Goal: Transaction & Acquisition: Purchase product/service

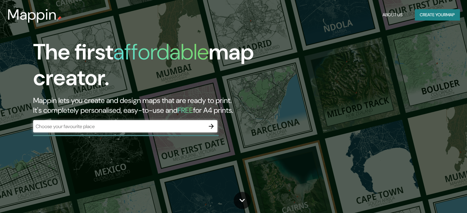
click at [122, 134] on div "The first affordable map creator. Mappin lets you create and design maps that a…" at bounding box center [150, 88] width 280 height 99
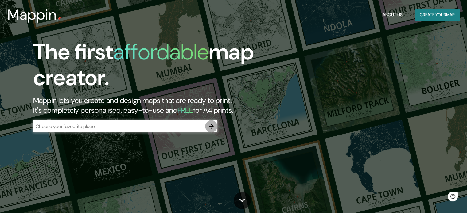
click at [211, 130] on icon "button" at bounding box center [210, 126] width 7 height 7
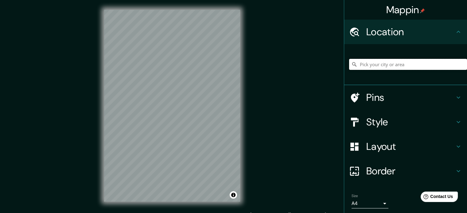
click at [384, 62] on input "Pick your city or area" at bounding box center [408, 64] width 118 height 11
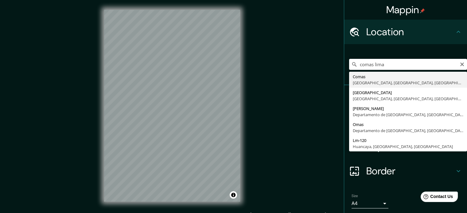
type input "Comas, [GEOGRAPHIC_DATA], [GEOGRAPHIC_DATA], [GEOGRAPHIC_DATA]"
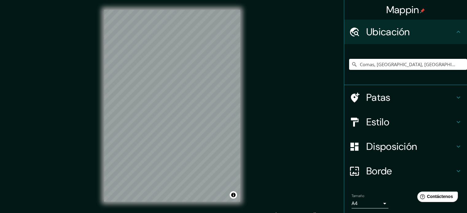
click at [304, 92] on div "Mappin Ubicación Comas, Lima, Provincia de Lima, Perú Patas Estilo Disposición …" at bounding box center [233, 110] width 467 height 221
click at [420, 118] on h4 "Estilo" at bounding box center [410, 122] width 88 height 12
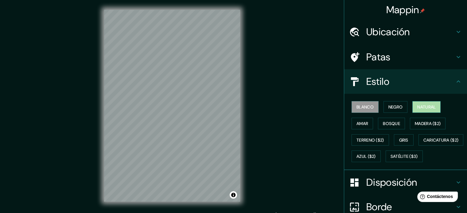
click at [417, 107] on font "Natural" at bounding box center [426, 107] width 18 height 6
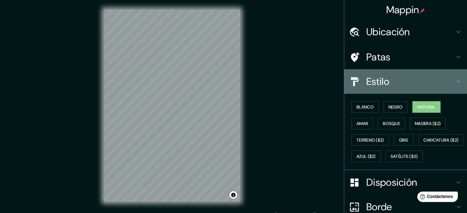
click at [427, 83] on h4 "Estilo" at bounding box center [410, 81] width 88 height 12
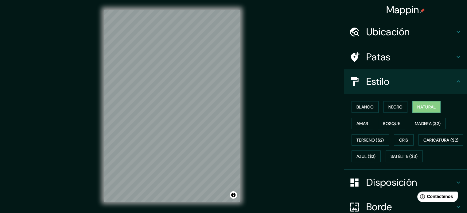
click at [456, 85] on icon at bounding box center [457, 81] width 7 height 7
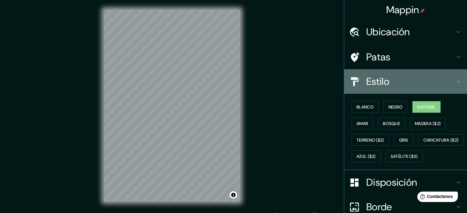
click at [454, 83] on icon at bounding box center [457, 81] width 7 height 7
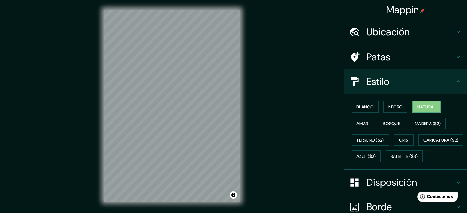
click at [454, 80] on icon at bounding box center [457, 81] width 7 height 7
click at [454, 82] on icon at bounding box center [457, 81] width 7 height 7
click at [351, 81] on icon at bounding box center [355, 81] width 8 height 9
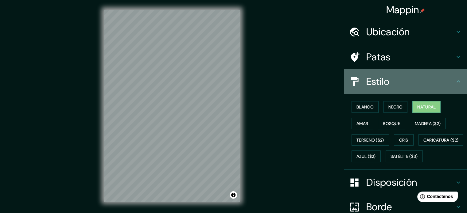
click at [413, 79] on h4 "Estilo" at bounding box center [410, 81] width 88 height 12
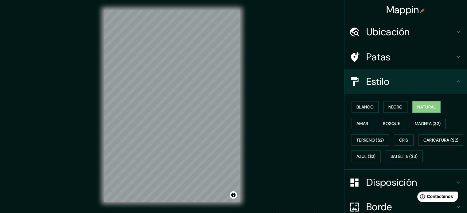
click at [452, 97] on ul "Ubicación Comas, Lima, Provincia de Lima, Perú Patas Estilo Blanco Negro Natura…" at bounding box center [405, 145] width 123 height 251
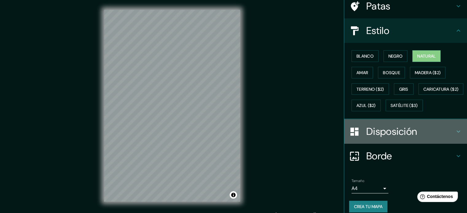
click at [404, 138] on font "Disposición" at bounding box center [391, 131] width 51 height 13
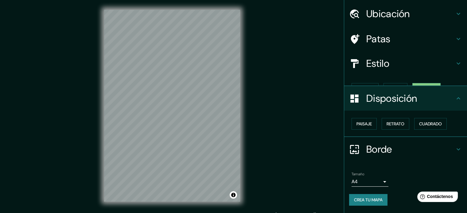
scroll to position [7, 0]
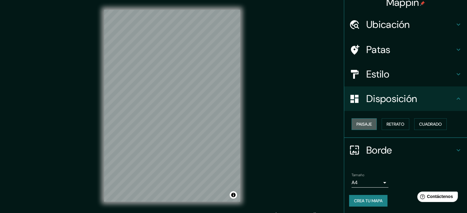
click at [368, 126] on button "Paisaje" at bounding box center [363, 124] width 25 height 12
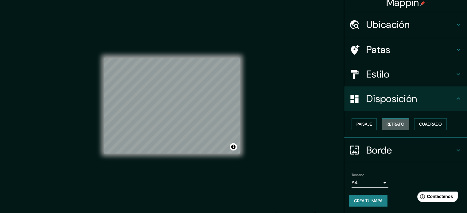
click at [386, 122] on font "Retrato" at bounding box center [395, 124] width 18 height 6
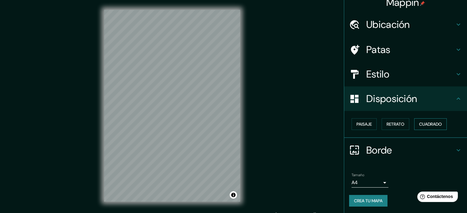
click at [433, 121] on font "Cuadrado" at bounding box center [430, 124] width 23 height 8
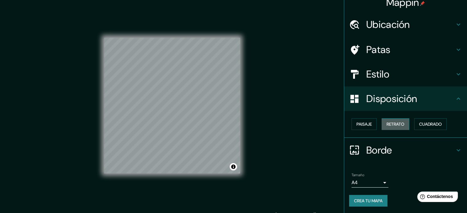
click at [400, 125] on font "Retrato" at bounding box center [395, 124] width 18 height 6
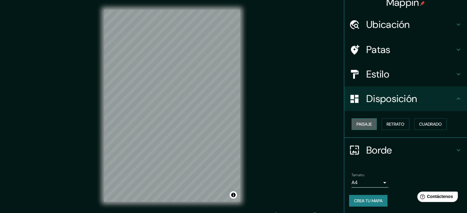
click at [365, 127] on font "Paisaje" at bounding box center [363, 124] width 15 height 8
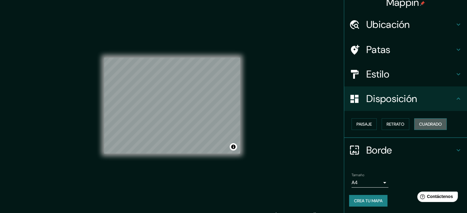
click at [425, 124] on font "Cuadrado" at bounding box center [430, 124] width 23 height 6
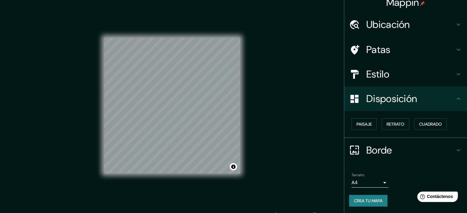
click at [404, 151] on h4 "Borde" at bounding box center [410, 150] width 88 height 12
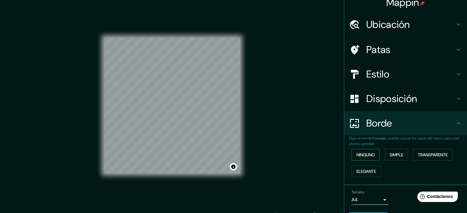
click at [367, 156] on font "Ninguno" at bounding box center [365, 155] width 18 height 6
click at [395, 156] on font "Simple" at bounding box center [395, 155] width 13 height 6
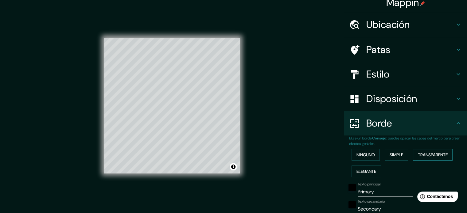
click at [427, 151] on font "Transparente" at bounding box center [432, 155] width 30 height 8
click at [360, 171] on font "Elegante" at bounding box center [366, 172] width 20 height 6
click at [371, 154] on font "Ninguno" at bounding box center [365, 155] width 18 height 6
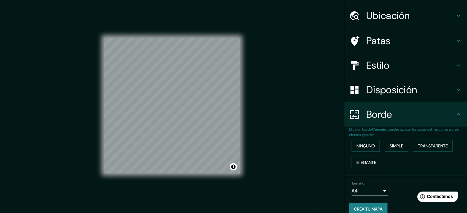
scroll to position [25, 0]
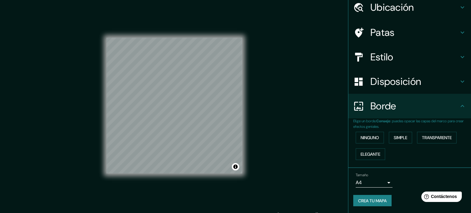
click at [371, 183] on body "Mappin Ubicación Comas, Lima, Provincia de Lima, Perú Patas Estilo Disposición …" at bounding box center [235, 106] width 471 height 213
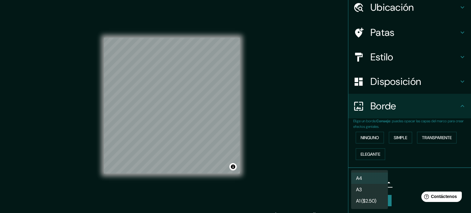
click at [373, 192] on li "A3" at bounding box center [369, 189] width 37 height 11
type input "a4"
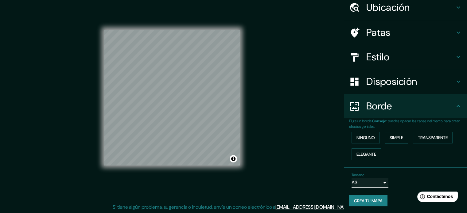
scroll to position [0, 0]
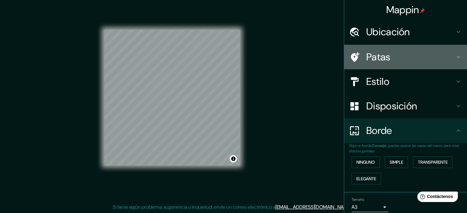
click at [402, 61] on h4 "Patas" at bounding box center [410, 57] width 88 height 12
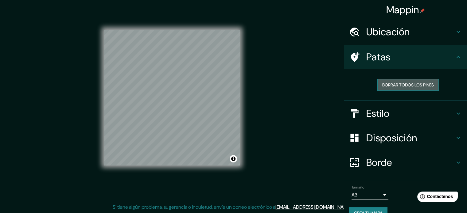
click at [417, 87] on font "Borrar todos los pines" at bounding box center [408, 85] width 52 height 6
click at [393, 28] on font "Ubicación" at bounding box center [388, 31] width 44 height 13
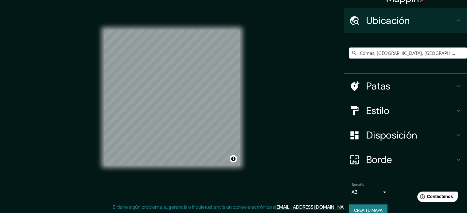
scroll to position [21, 0]
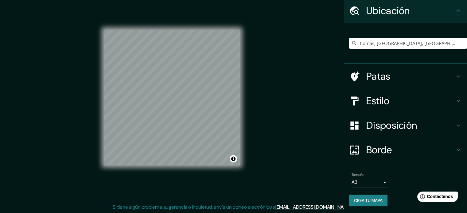
click at [320, 169] on div "Mappin Ubicación Comas, Lima, Provincia de Lima, Perú Patas Estilo Disposición …" at bounding box center [233, 102] width 467 height 221
click at [394, 40] on input "Comas, [GEOGRAPHIC_DATA], [GEOGRAPHIC_DATA], [GEOGRAPHIC_DATA]" at bounding box center [408, 43] width 118 height 11
click at [459, 42] on icon "Claro" at bounding box center [461, 43] width 5 height 5
click at [452, 41] on input "Elige tu ciudad o zona" at bounding box center [408, 43] width 118 height 11
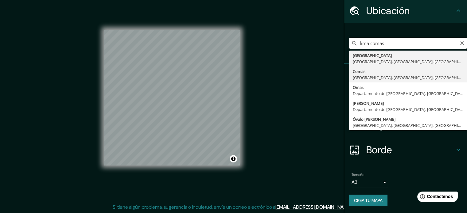
type input "Comas, [GEOGRAPHIC_DATA], [GEOGRAPHIC_DATA], [GEOGRAPHIC_DATA]"
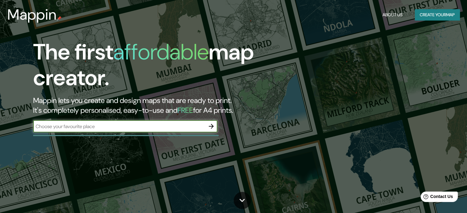
click at [171, 129] on input "text" at bounding box center [119, 126] width 172 height 7
type input "comas lima"
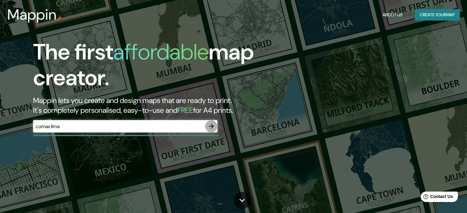
click at [205, 125] on button "button" at bounding box center [211, 126] width 12 height 12
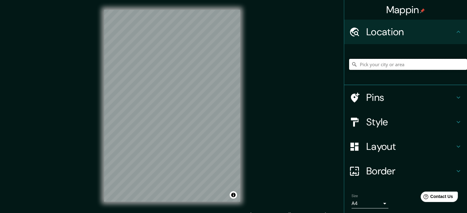
click at [394, 64] on input "Pick your city or area" at bounding box center [408, 64] width 118 height 11
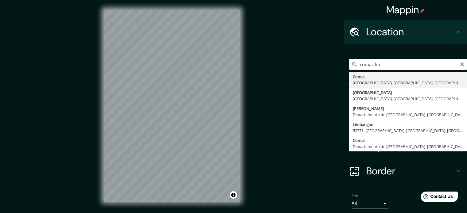
type input "Comas, [GEOGRAPHIC_DATA], [GEOGRAPHIC_DATA], [GEOGRAPHIC_DATA]"
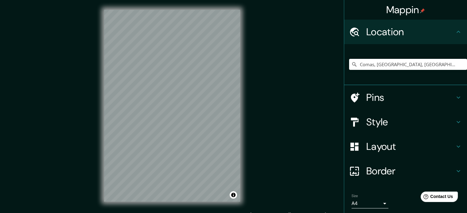
click at [407, 146] on h4 "Layout" at bounding box center [410, 146] width 88 height 12
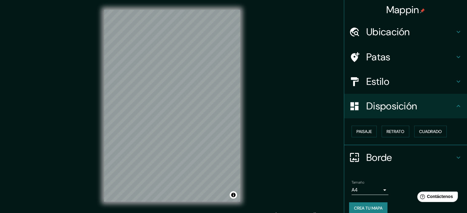
click at [454, 57] on icon at bounding box center [457, 56] width 7 height 7
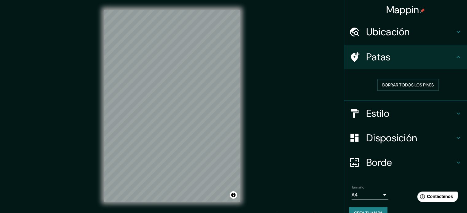
click at [405, 61] on h4 "Patas" at bounding box center [410, 57] width 88 height 12
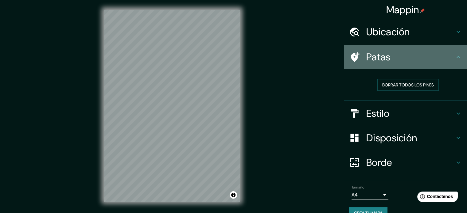
click at [351, 54] on icon at bounding box center [355, 57] width 9 height 10
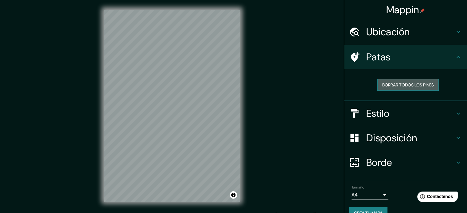
click at [377, 81] on button "Borrar todos los pines" at bounding box center [407, 85] width 61 height 12
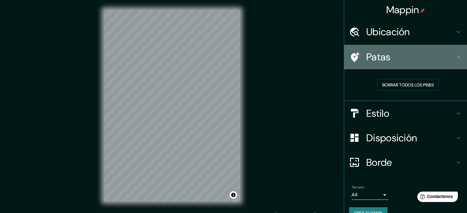
click at [356, 54] on div at bounding box center [357, 57] width 17 height 11
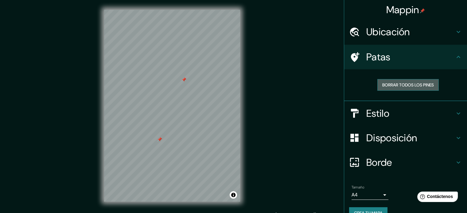
click at [382, 83] on font "Borrar todos los pines" at bounding box center [408, 85] width 52 height 6
